Goal: Find specific page/section: Locate item on page

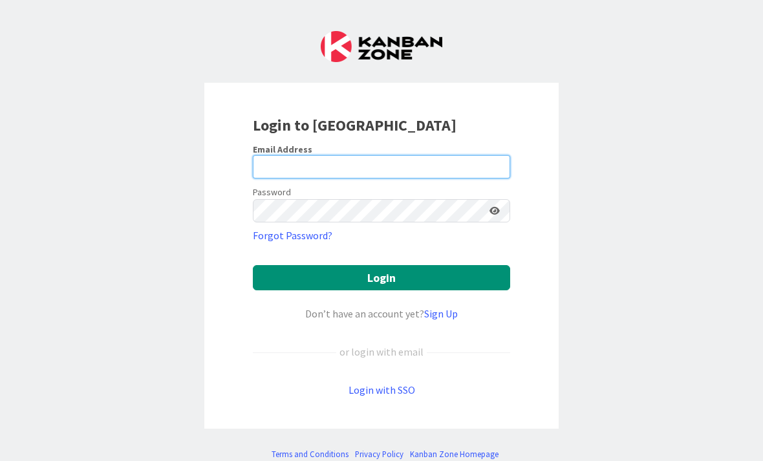
click at [448, 161] on input "email" at bounding box center [381, 166] width 257 height 23
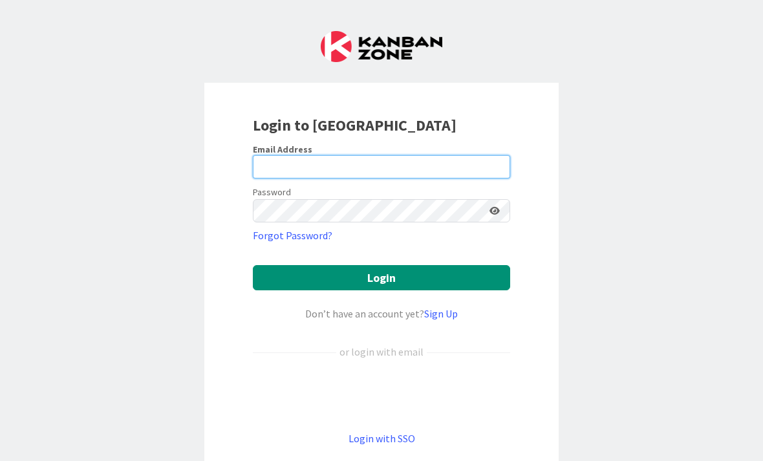
type input "[PERSON_NAME][EMAIL_ADDRESS][PERSON_NAME][DOMAIN_NAME]"
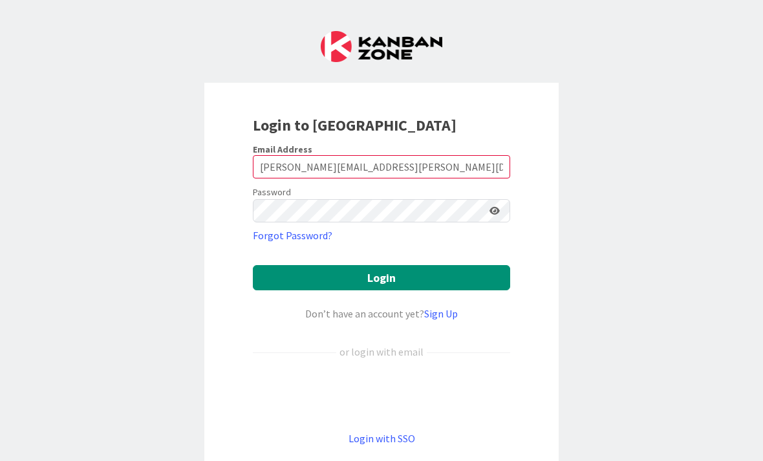
click at [381, 277] on button "Login" at bounding box center [381, 277] width 257 height 25
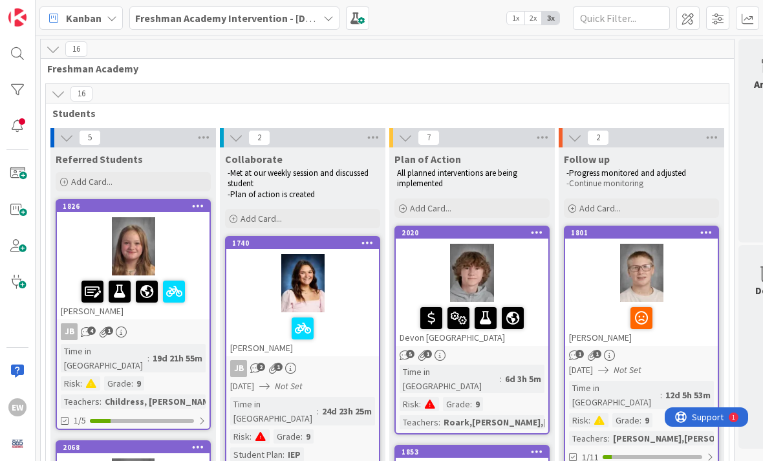
click at [540, 23] on span "2x" at bounding box center [532, 18] width 17 height 13
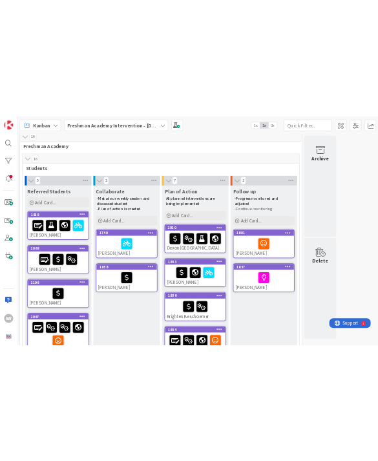
scroll to position [6, 0]
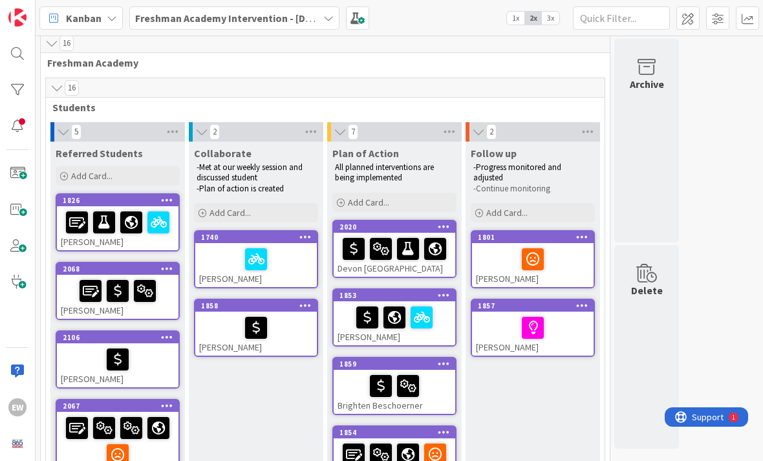
click at [647, 101] on div "Archive" at bounding box center [646, 141] width 65 height 204
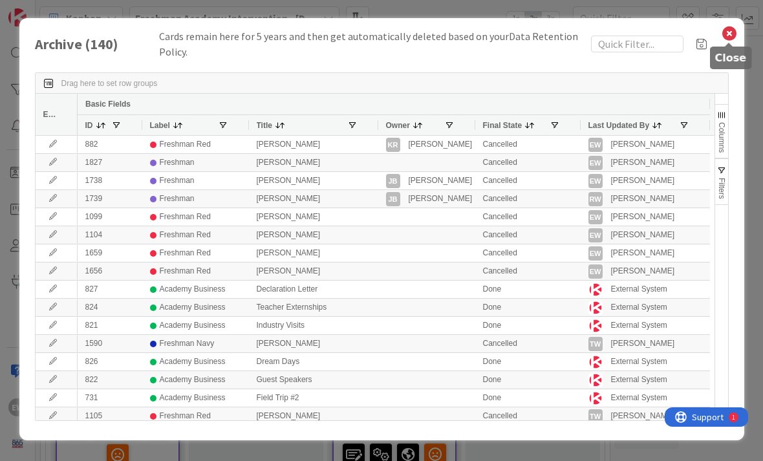
click at [733, 30] on icon at bounding box center [729, 34] width 17 height 18
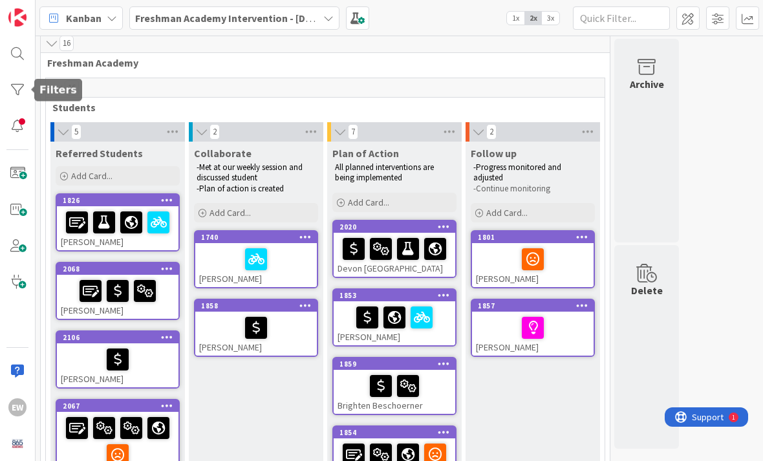
click at [23, 94] on div at bounding box center [18, 90] width 26 height 26
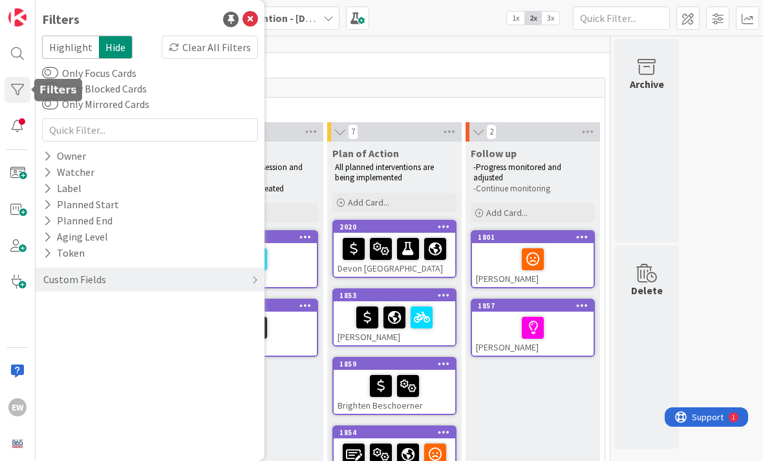
click at [19, 59] on div at bounding box center [18, 54] width 26 height 26
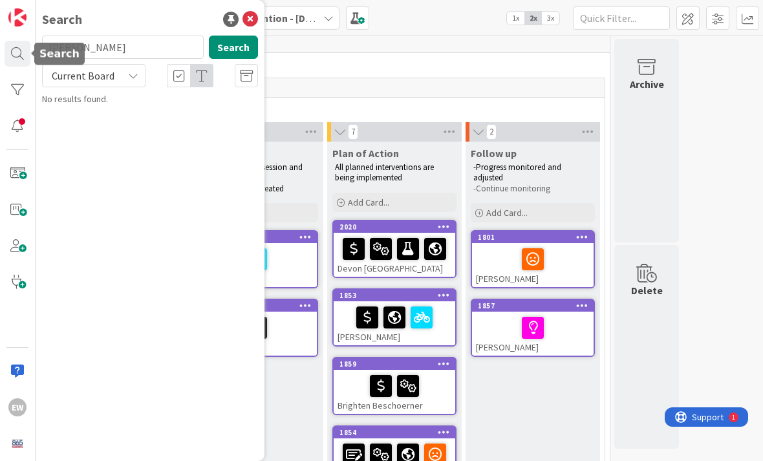
click at [237, 52] on button "Search" at bounding box center [233, 47] width 49 height 23
click at [171, 51] on input "[PERSON_NAME]" at bounding box center [123, 47] width 162 height 23
click at [160, 46] on input "[PERSON_NAME]" at bounding box center [123, 47] width 162 height 23
type input "[PERSON_NAME]"
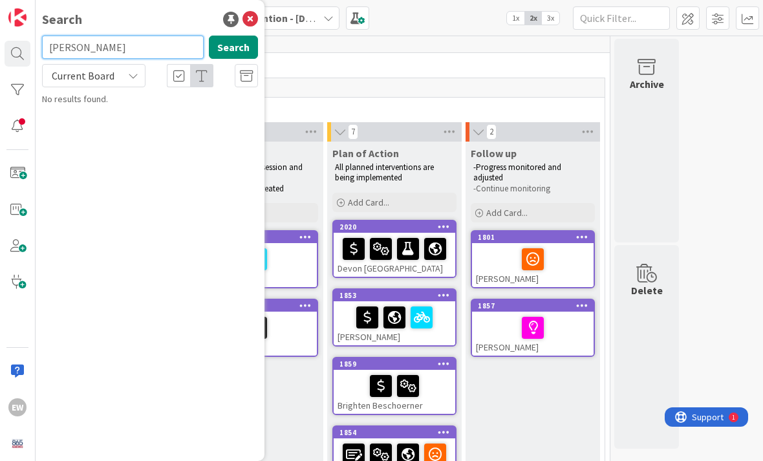
click at [154, 50] on input "[PERSON_NAME]" at bounding box center [123, 47] width 162 height 23
click at [257, 17] on icon at bounding box center [250, 20] width 16 height 16
